Goal: Transaction & Acquisition: Purchase product/service

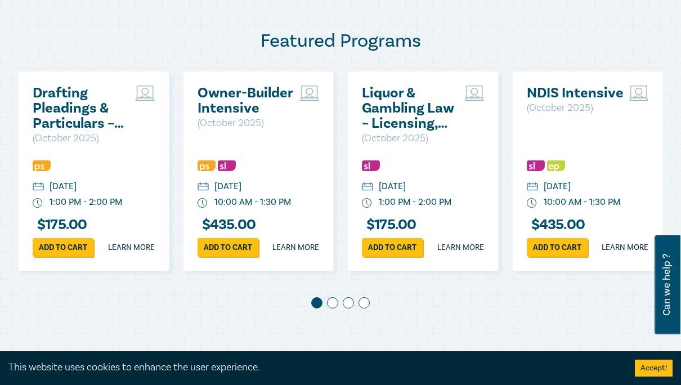
scroll to position [589, 0]
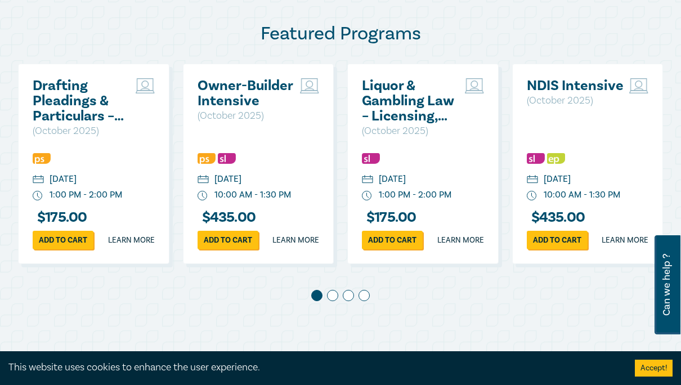
click at [332, 301] on span at bounding box center [332, 295] width 11 height 11
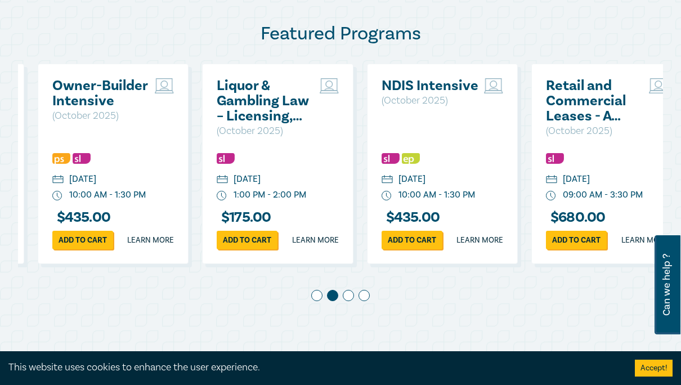
scroll to position [0, 164]
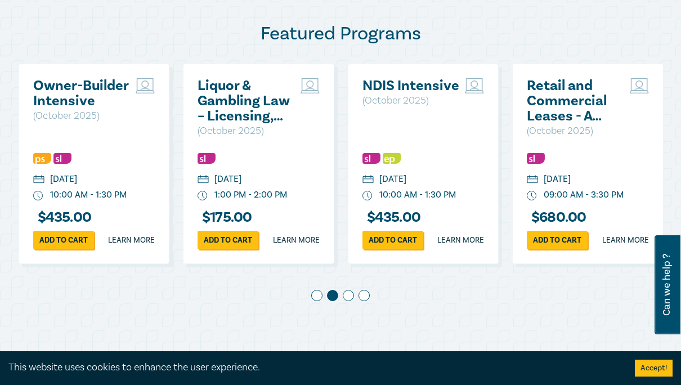
click at [344, 301] on span at bounding box center [348, 295] width 11 height 11
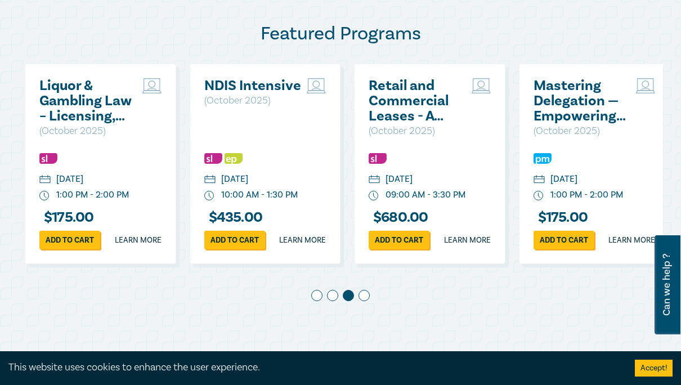
scroll to position [0, 329]
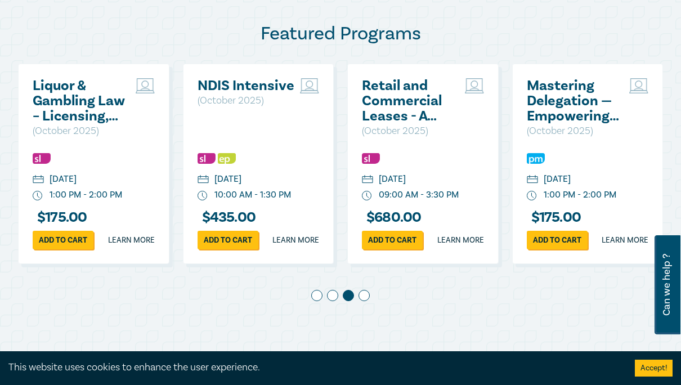
click at [363, 301] on span at bounding box center [363, 295] width 11 height 11
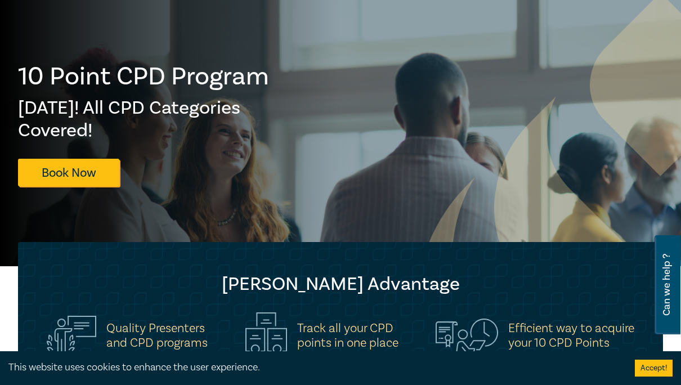
scroll to position [0, 0]
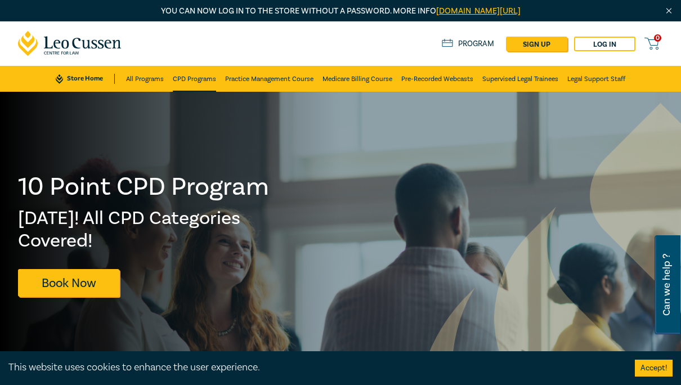
click at [190, 79] on link "CPD Programs" at bounding box center [194, 79] width 43 height 26
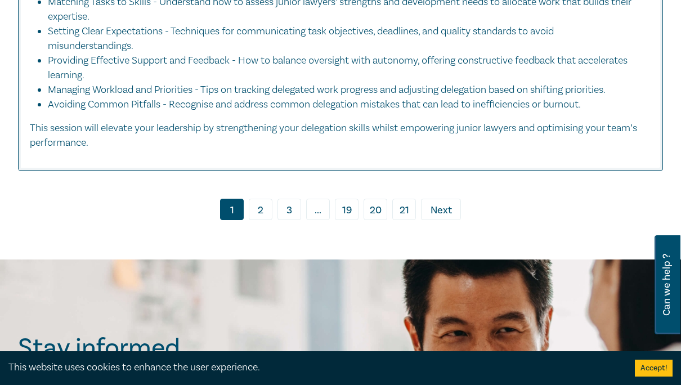
scroll to position [5303, 0]
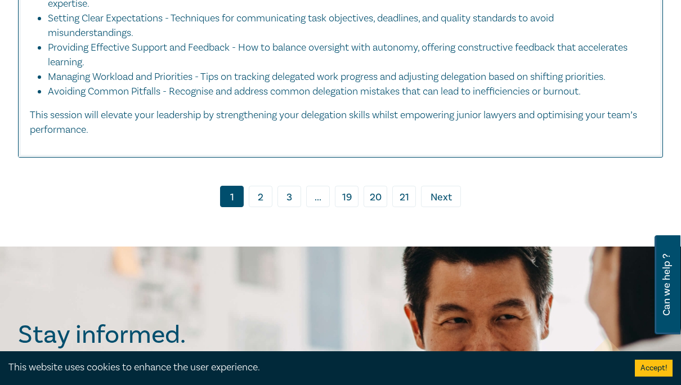
click at [266, 186] on link "2" at bounding box center [261, 196] width 24 height 21
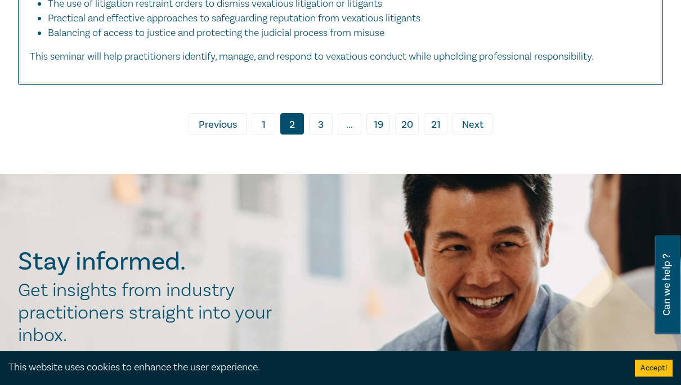
scroll to position [5541, 0]
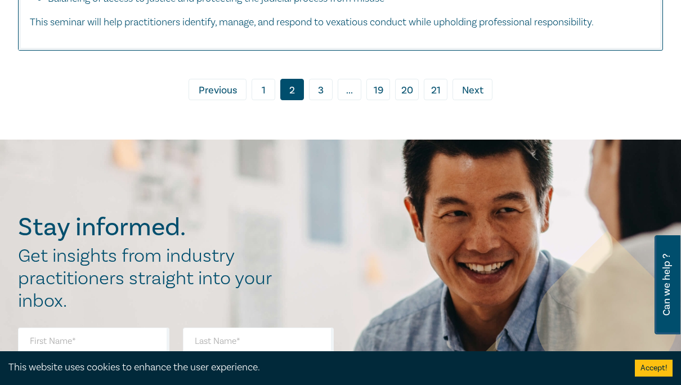
click at [317, 100] on link "3" at bounding box center [321, 89] width 24 height 21
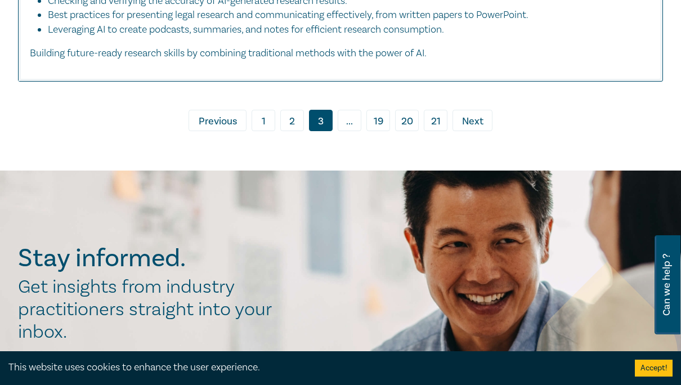
scroll to position [4949, 0]
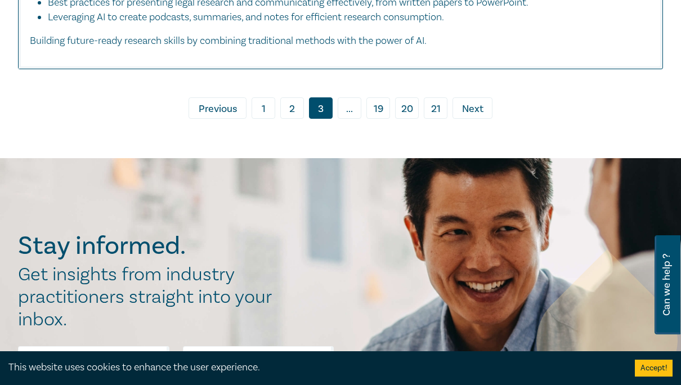
click at [474, 116] on span "Next" at bounding box center [472, 109] width 21 height 15
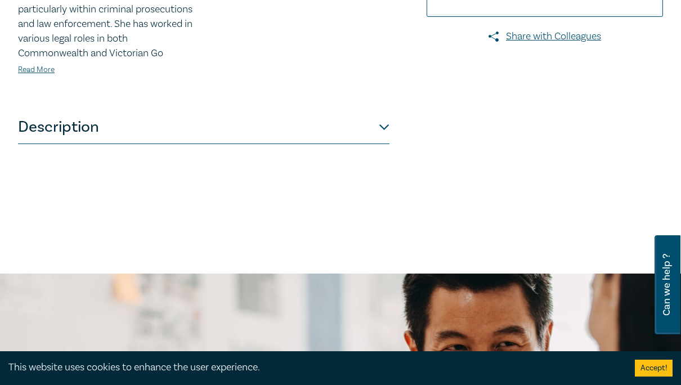
scroll to position [490, 0]
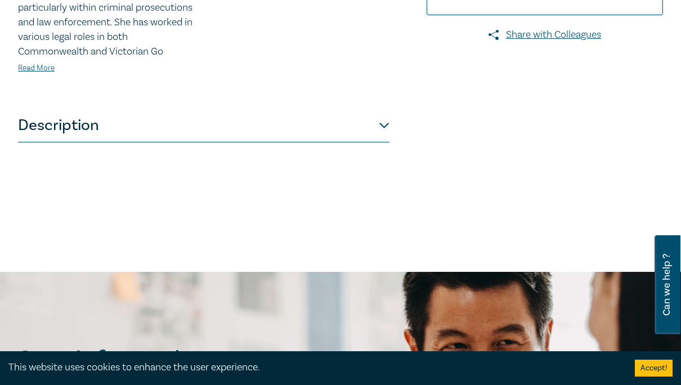
click at [384, 137] on button "Description" at bounding box center [203, 126] width 371 height 34
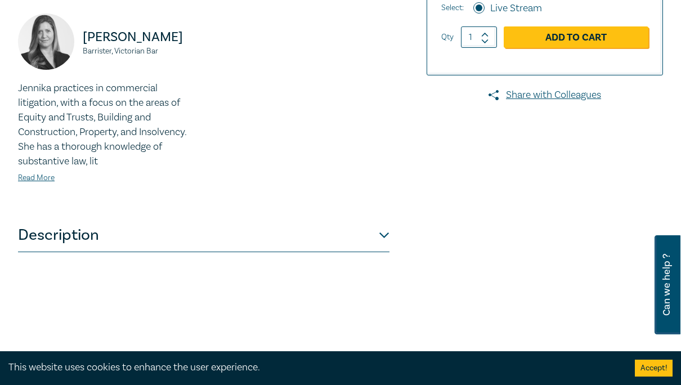
scroll to position [422, 0]
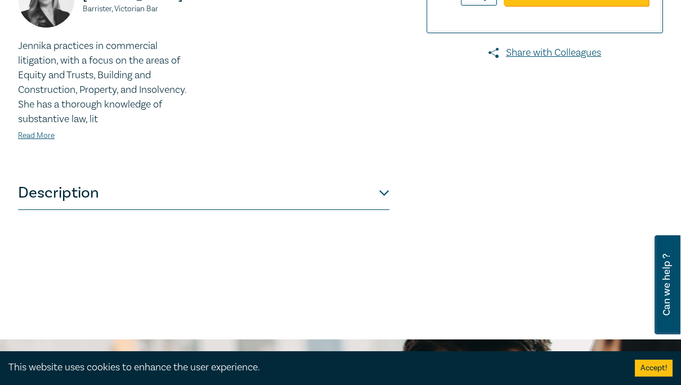
click at [386, 198] on button "Description" at bounding box center [203, 193] width 371 height 34
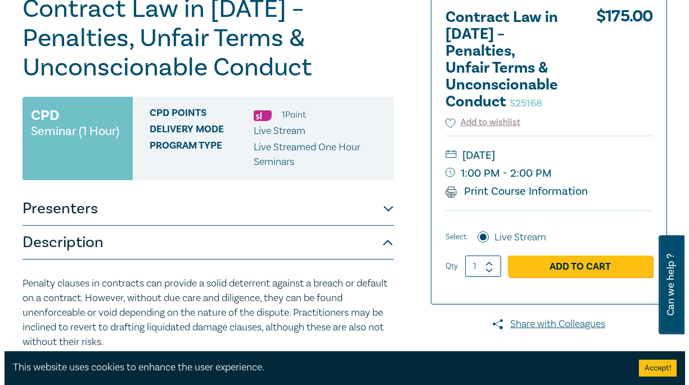
scroll to position [167, 0]
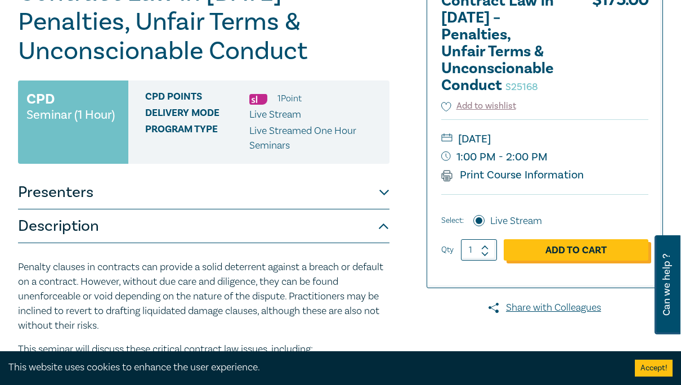
click at [600, 240] on link "Add to Cart" at bounding box center [576, 249] width 145 height 21
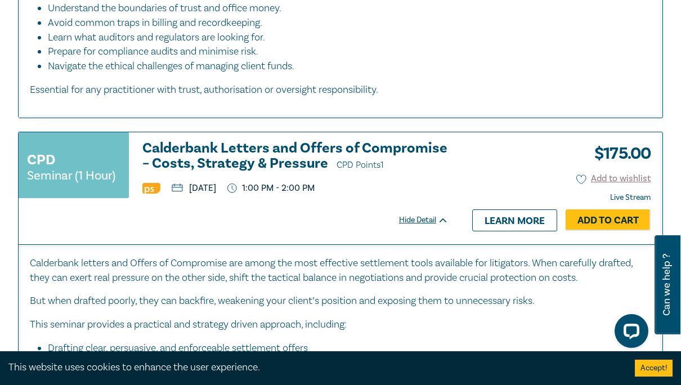
scroll to position [1343, 0]
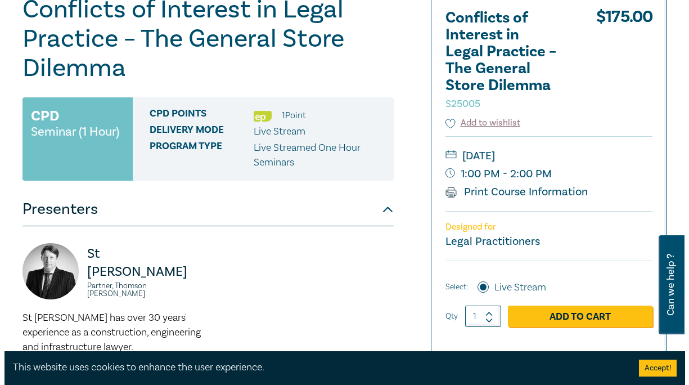
scroll to position [171, 0]
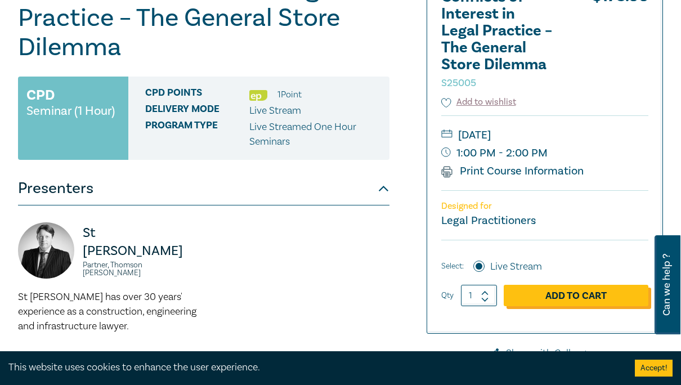
click at [534, 285] on link "Add to Cart" at bounding box center [576, 295] width 145 height 21
